Goal: Communication & Community: Participate in discussion

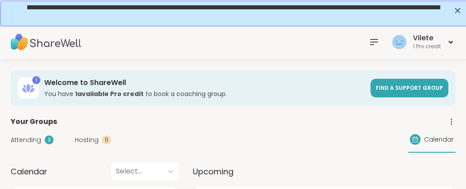
scroll to position [5, 0]
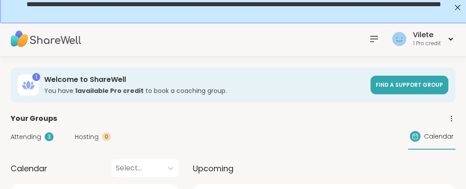
click at [369, 34] on icon at bounding box center [374, 39] width 11 height 11
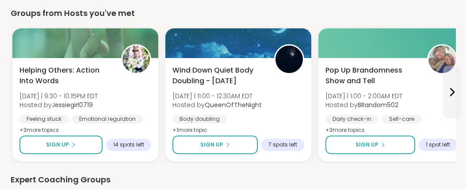
scroll to position [0, 0]
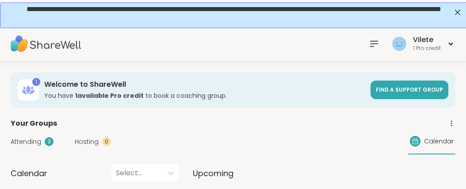
click at [370, 43] on icon at bounding box center [373, 43] width 7 height 5
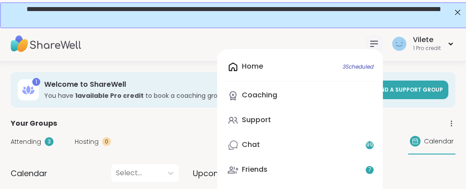
click at [243, 67] on div "Home 3 Scheduled Coaching Support Chat 99 Friends 7 Activity Host" at bounding box center [300, 143] width 166 height 188
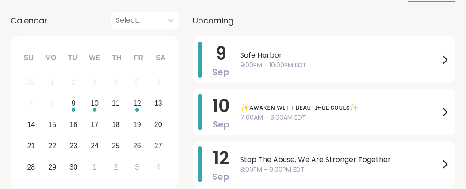
scroll to position [120, 0]
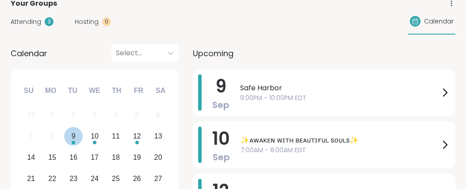
click at [75, 142] on div "9" at bounding box center [74, 136] width 4 height 12
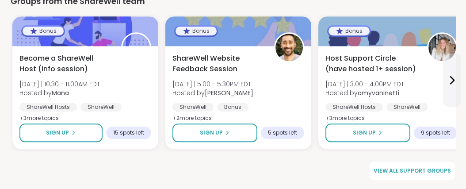
scroll to position [1443, 0]
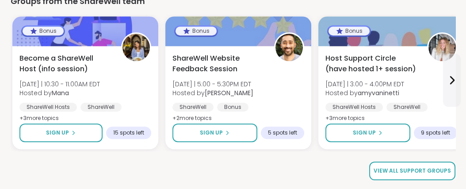
click at [418, 169] on span "View all support groups" at bounding box center [411, 171] width 77 height 8
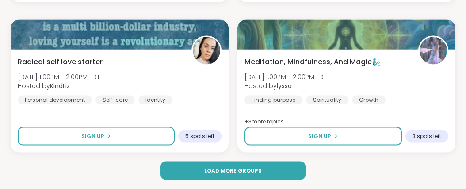
scroll to position [2873, 0]
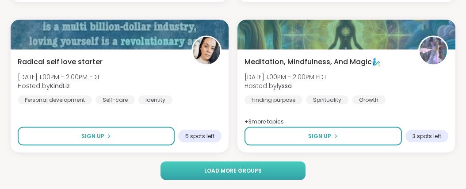
click at [247, 171] on span "Load more groups" at bounding box center [232, 171] width 57 height 8
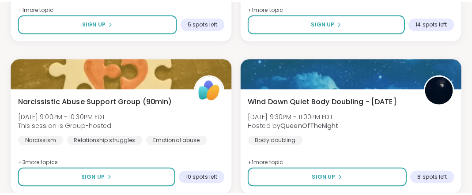
scroll to position [3944, 0]
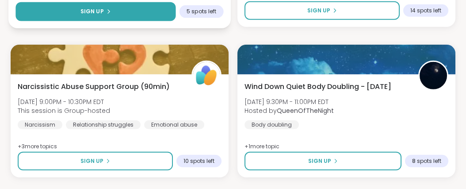
click at [99, 15] on span "Sign Up" at bounding box center [91, 12] width 23 height 8
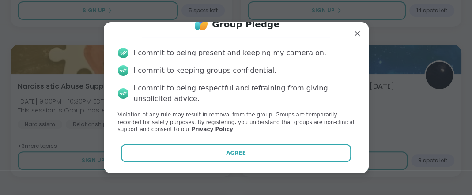
scroll to position [63, 0]
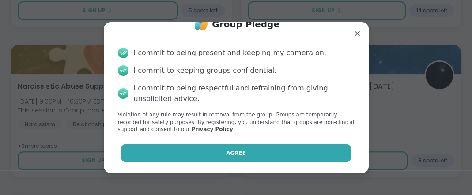
click at [249, 150] on button "Agree" at bounding box center [236, 153] width 230 height 19
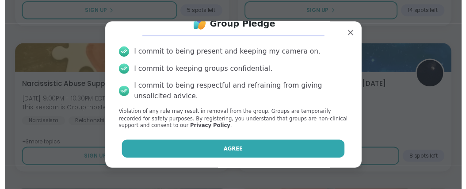
scroll to position [56, 0]
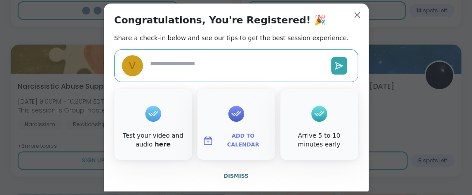
type textarea "*"
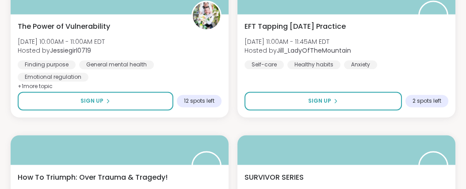
scroll to position [0, 0]
